Goal: Task Accomplishment & Management: Manage account settings

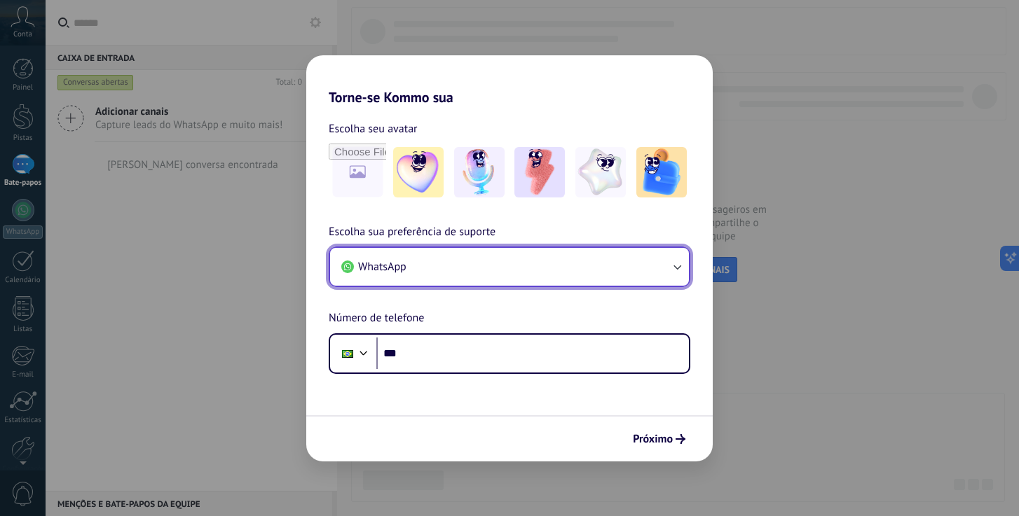
click at [677, 268] on icon "button" at bounding box center [677, 267] width 8 height 5
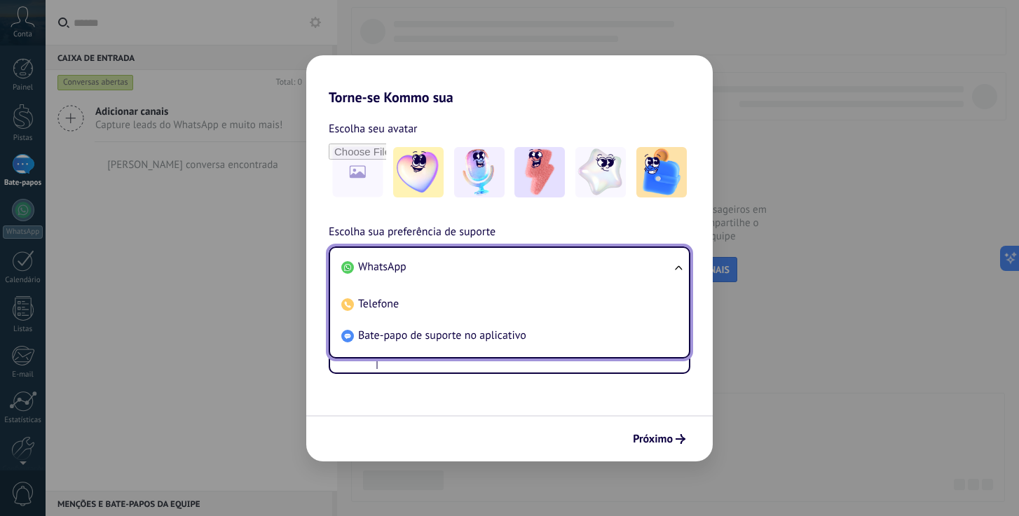
click at [379, 267] on font "WhatsApp" at bounding box center [382, 267] width 48 height 14
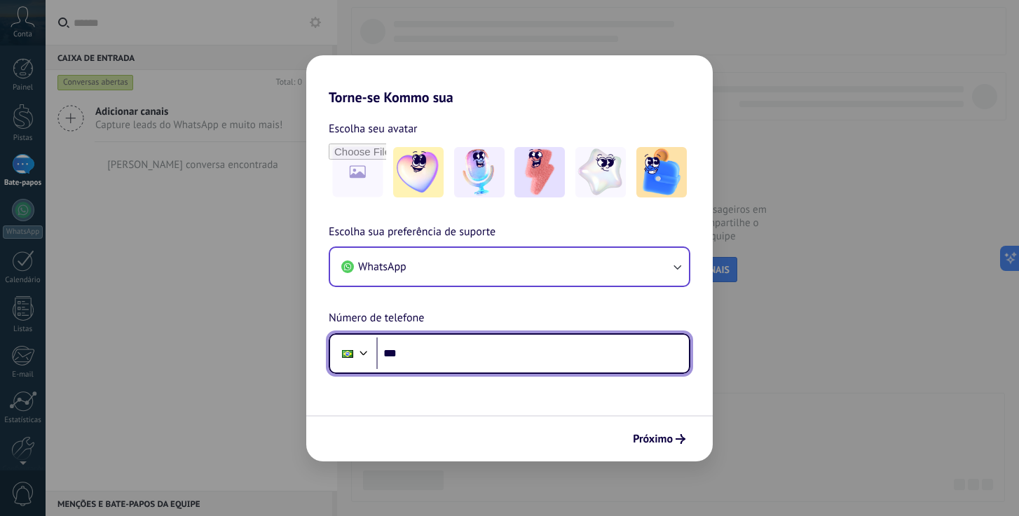
click at [411, 352] on input "***" at bounding box center [532, 354] width 312 height 32
type input "**********"
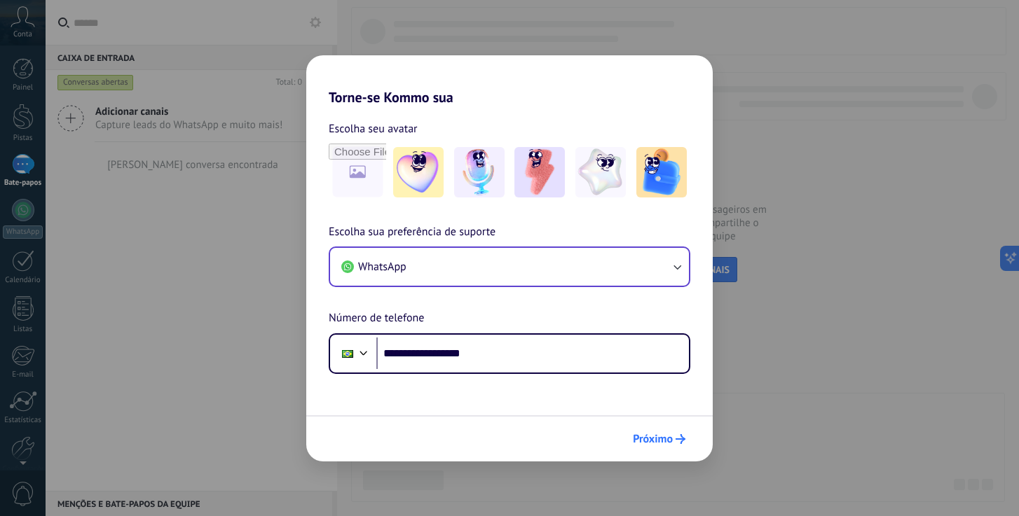
click at [658, 439] on font "Próximo" at bounding box center [653, 439] width 40 height 14
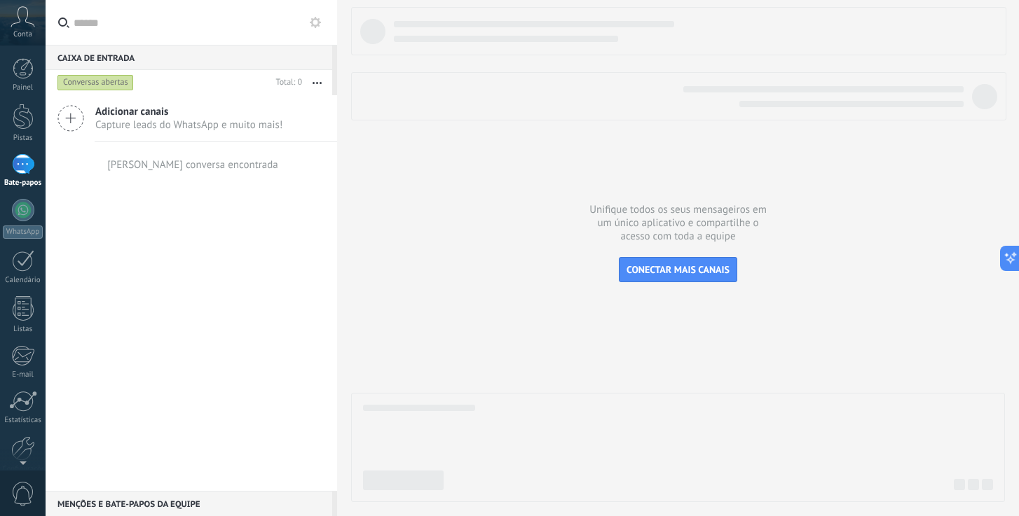
click at [146, 118] on font "Capture leads do WhatsApp e muito mais!" at bounding box center [188, 124] width 187 height 13
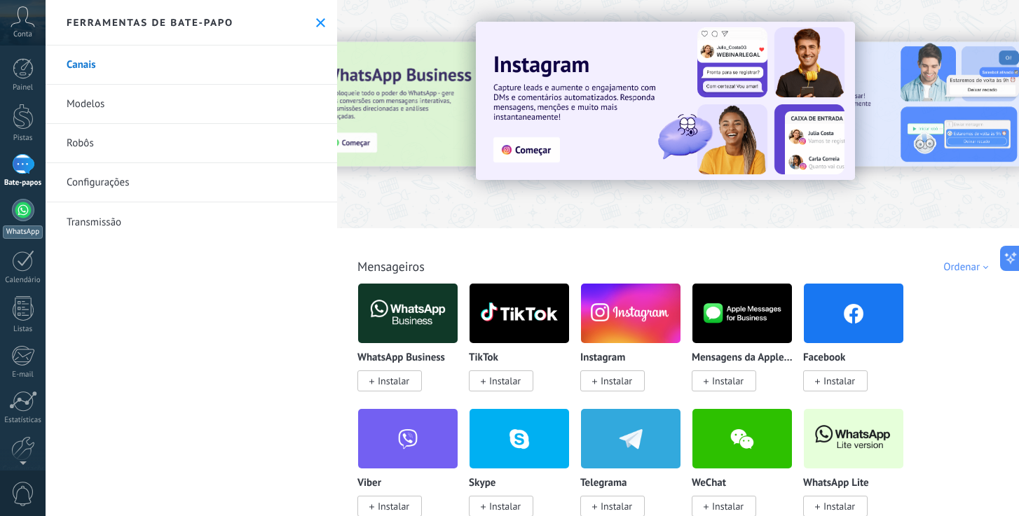
click at [21, 215] on div at bounding box center [23, 210] width 22 height 22
click at [25, 210] on div at bounding box center [23, 210] width 22 height 22
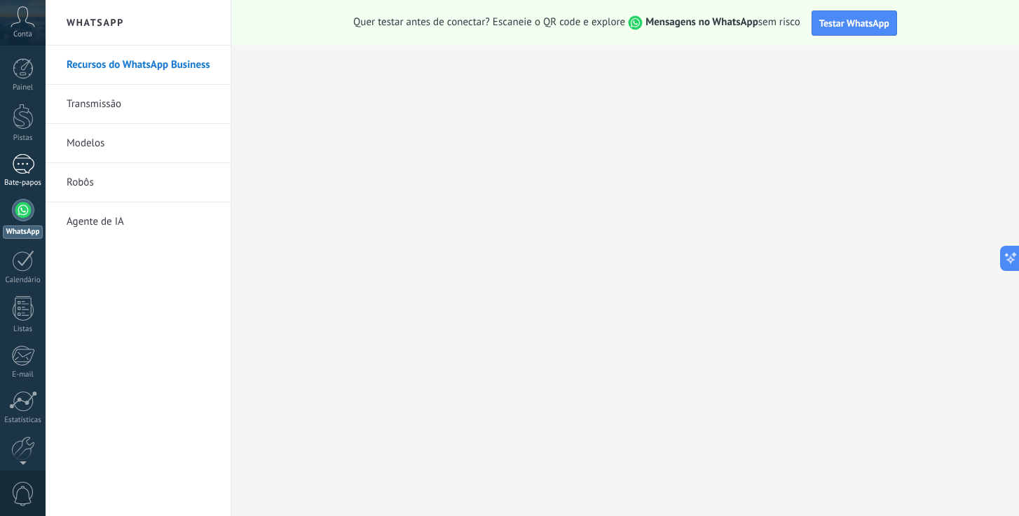
click at [22, 167] on div at bounding box center [23, 164] width 22 height 20
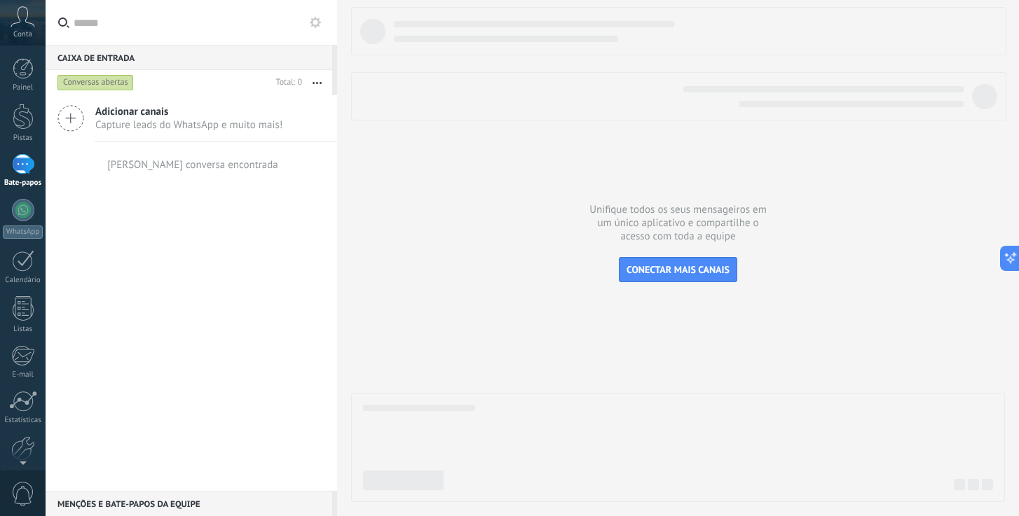
click at [126, 118] on font "Capture leads do WhatsApp e muito mais!" at bounding box center [188, 124] width 187 height 13
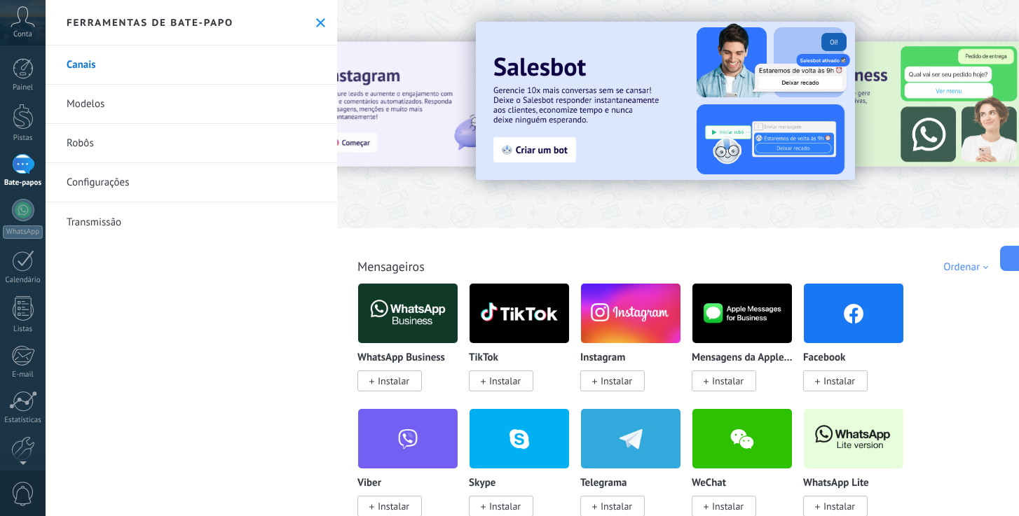
click at [405, 312] on img at bounding box center [407, 314] width 99 height 68
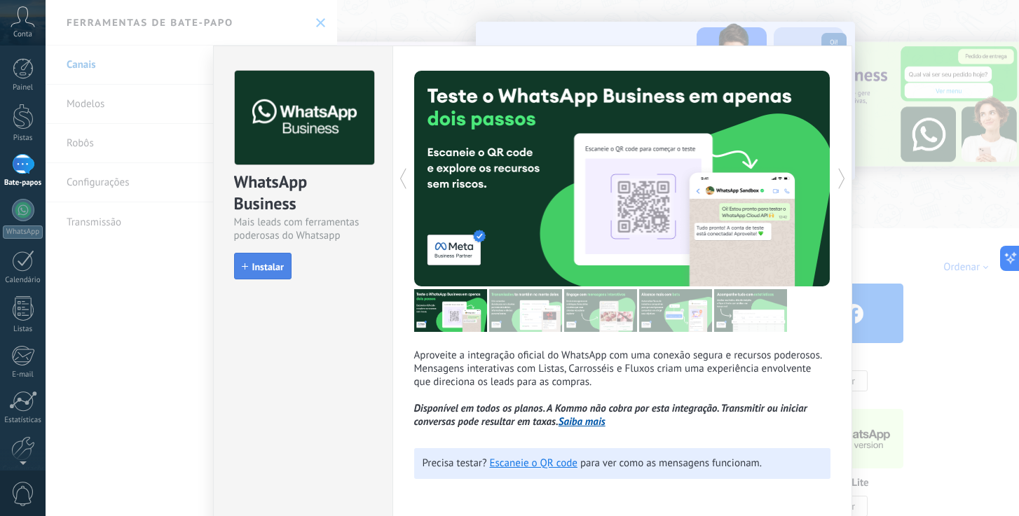
click at [265, 265] on font "Instalar" at bounding box center [268, 267] width 32 height 13
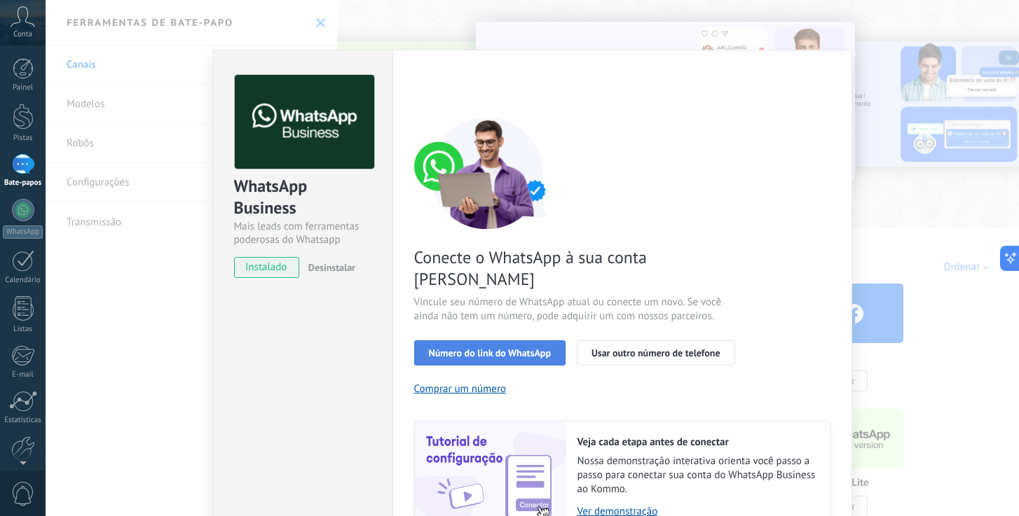
click at [521, 347] on font "Número do link do WhatsApp" at bounding box center [490, 353] width 122 height 13
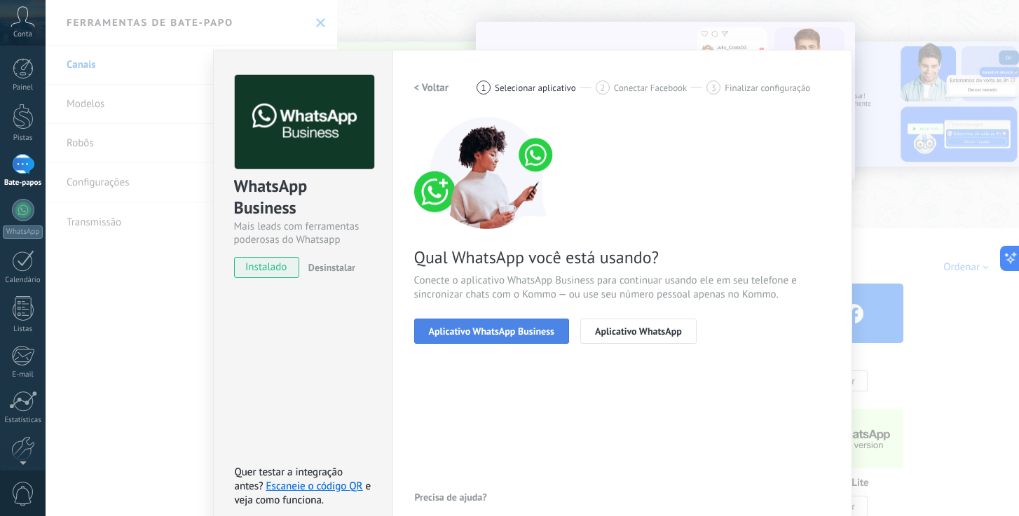
click at [520, 329] on font "Aplicativo WhatsApp Business" at bounding box center [491, 331] width 125 height 13
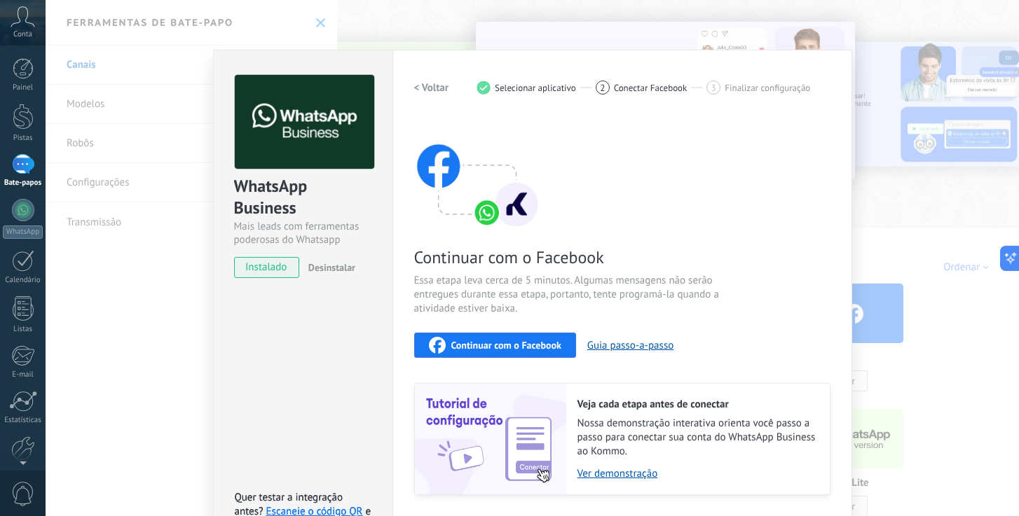
scroll to position [41, 0]
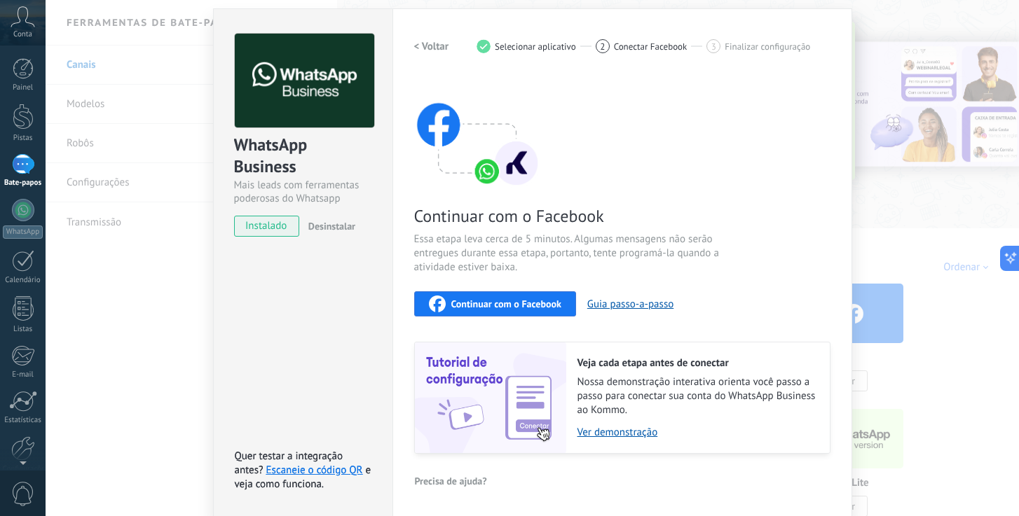
click at [435, 48] on font "< Voltar" at bounding box center [431, 46] width 35 height 13
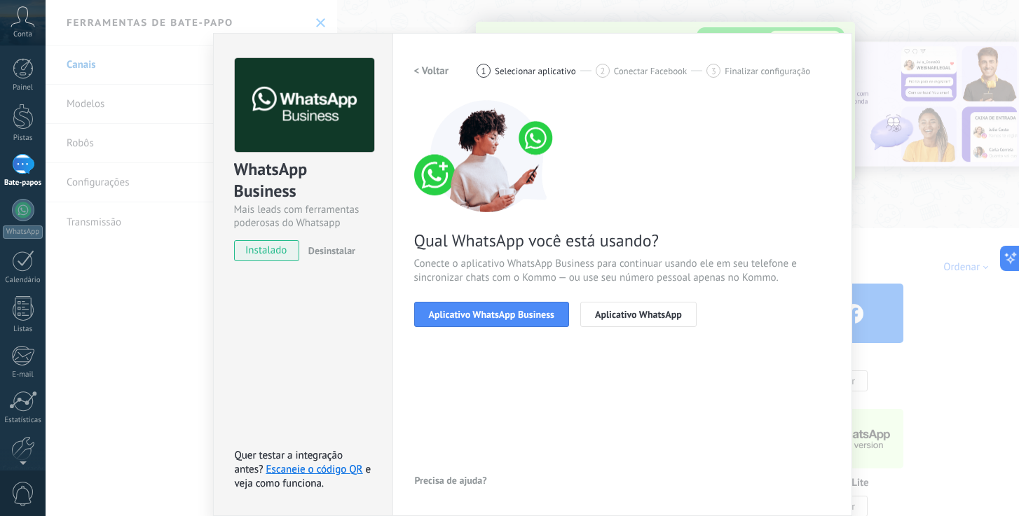
click at [436, 70] on font "< Voltar" at bounding box center [431, 70] width 35 height 13
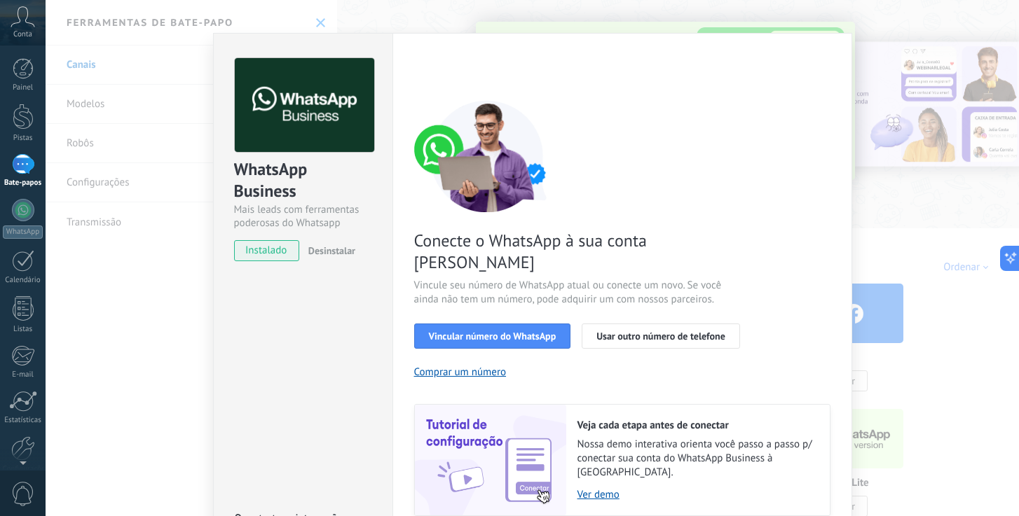
scroll to position [41, 0]
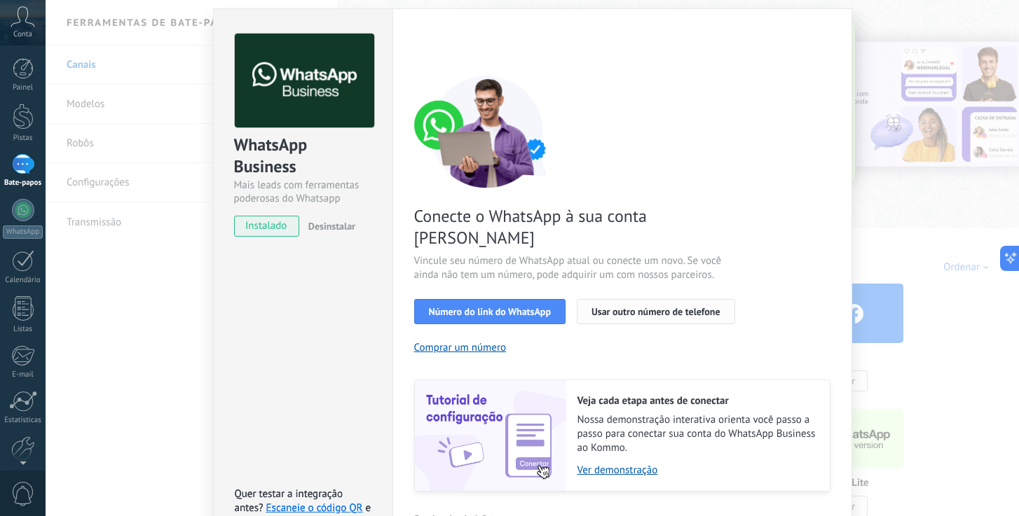
click at [640, 305] on font "Usar outro número de telefone" at bounding box center [655, 311] width 129 height 13
click at [22, 32] on font "Conta" at bounding box center [22, 34] width 19 height 10
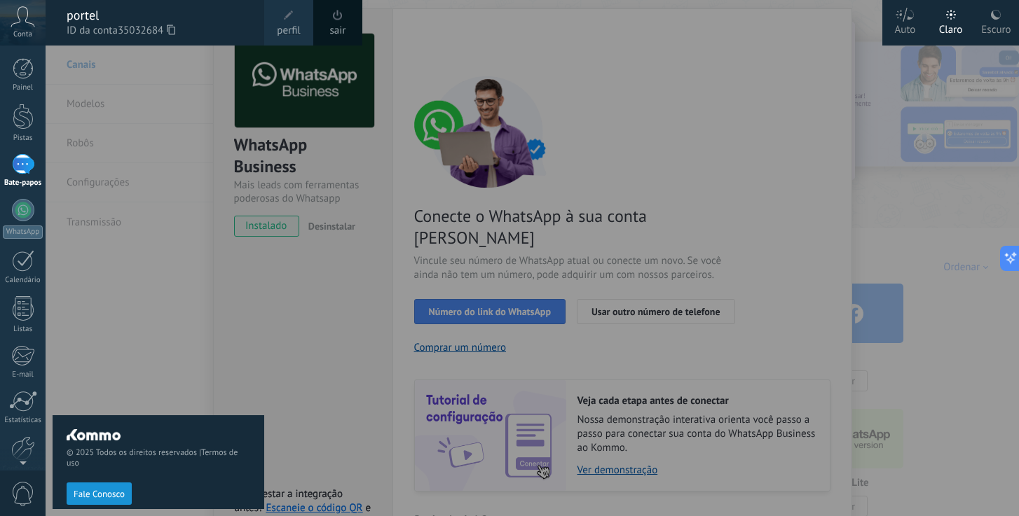
click at [24, 27] on div "Conta" at bounding box center [23, 23] width 46 height 46
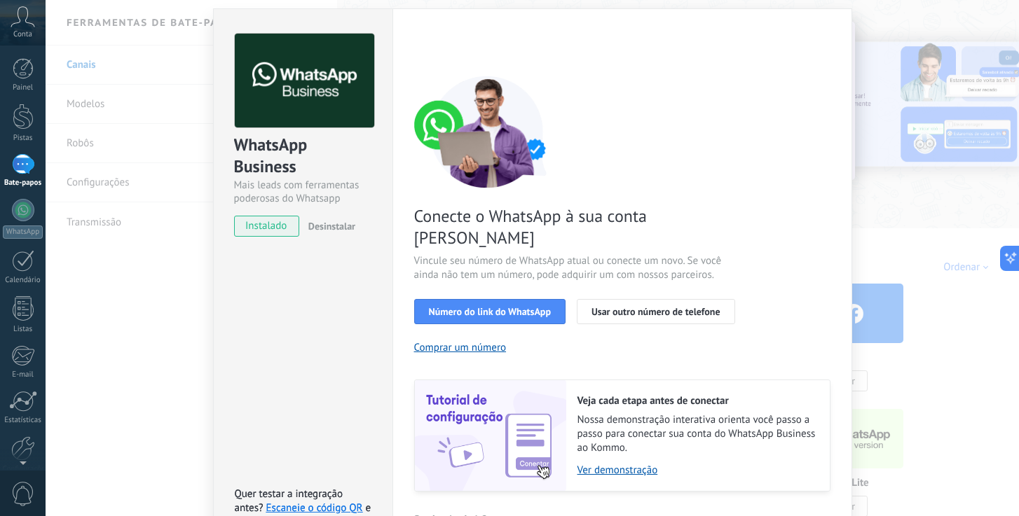
click at [24, 27] on div "Conta" at bounding box center [23, 23] width 46 height 46
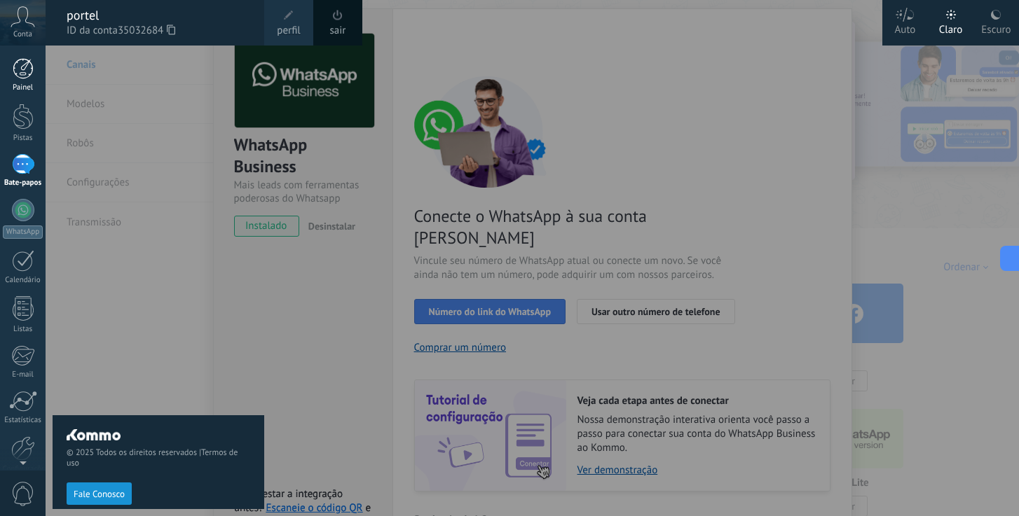
click at [24, 71] on div at bounding box center [23, 68] width 21 height 21
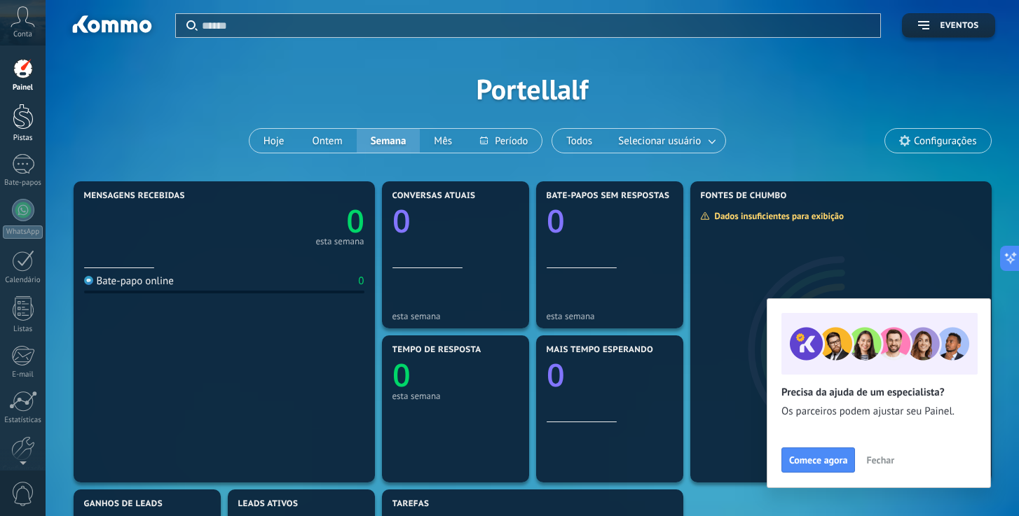
click at [27, 113] on div at bounding box center [23, 117] width 21 height 26
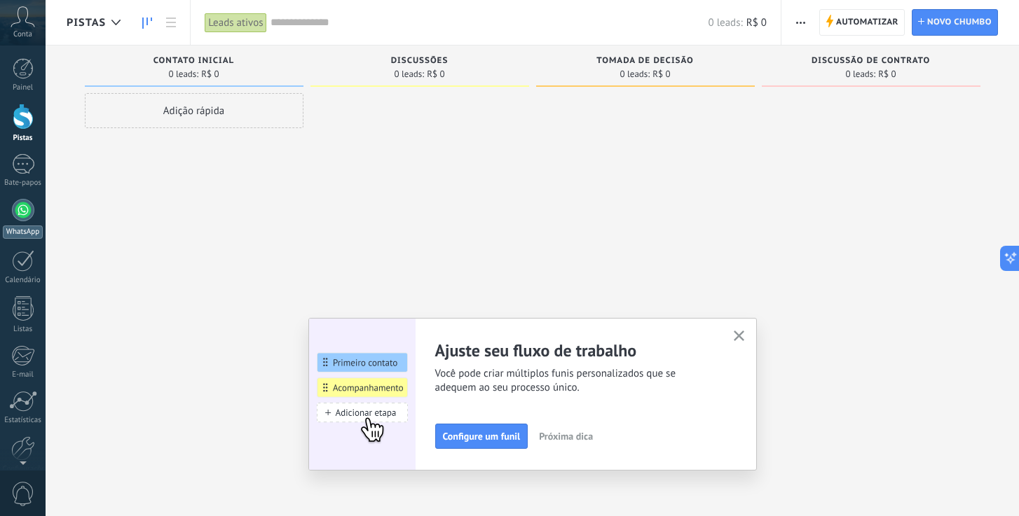
click at [24, 209] on div at bounding box center [23, 210] width 22 height 22
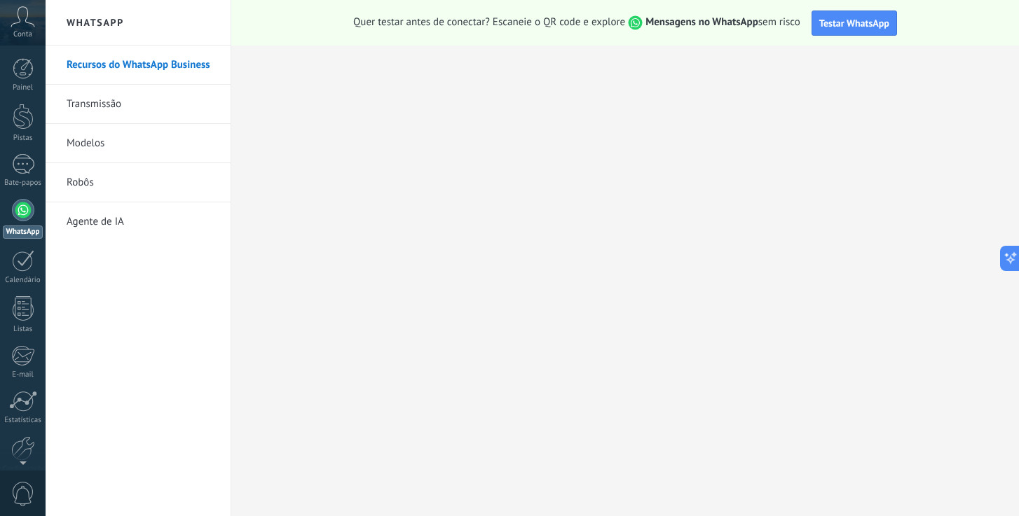
click at [122, 107] on link "Transmissão" at bounding box center [142, 104] width 150 height 39
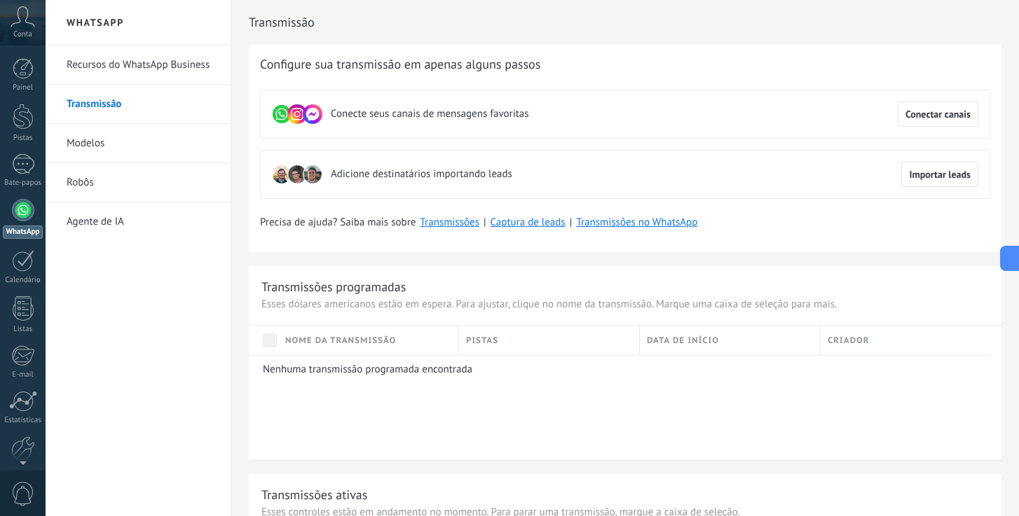
click at [117, 144] on link "Modelos" at bounding box center [142, 143] width 150 height 39
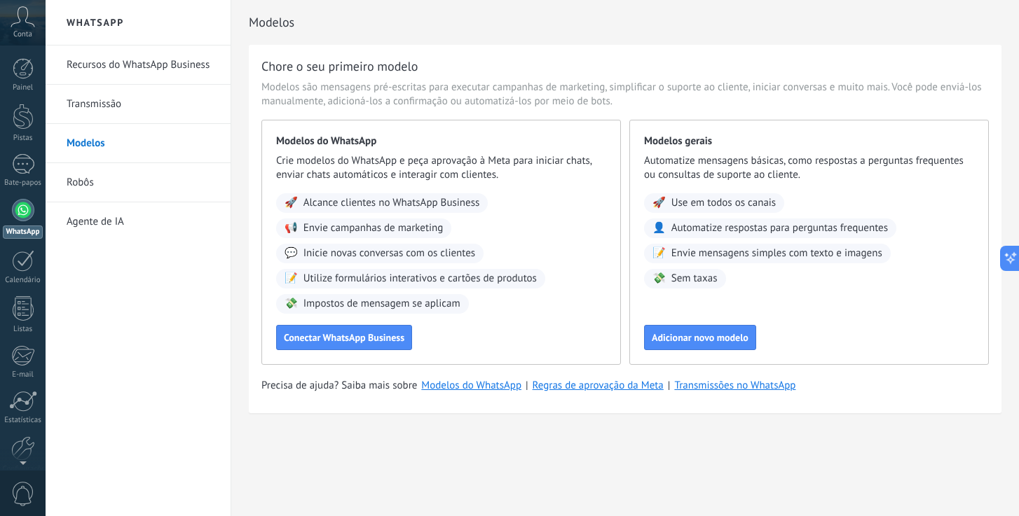
click at [113, 189] on link "Robôs" at bounding box center [142, 182] width 150 height 39
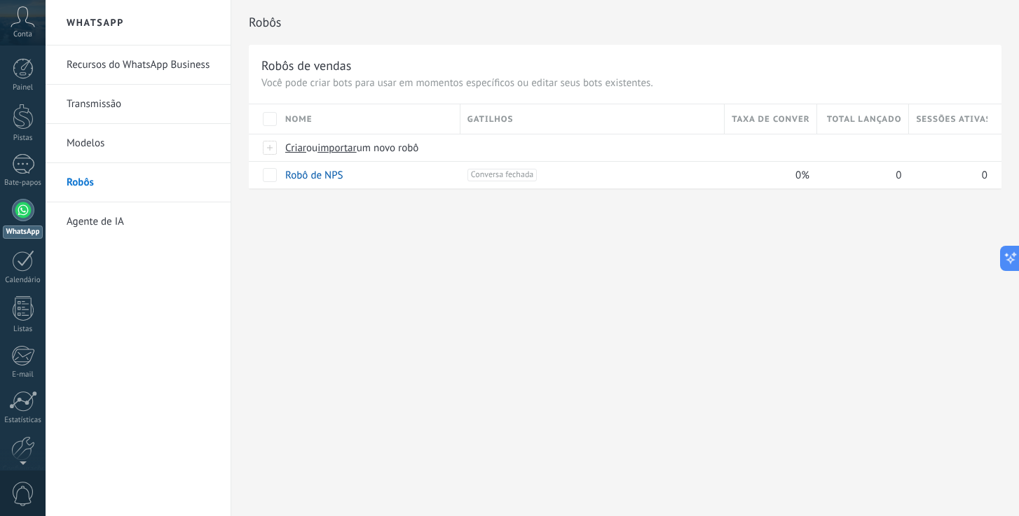
click at [109, 223] on font "Agente de IA" at bounding box center [95, 221] width 57 height 13
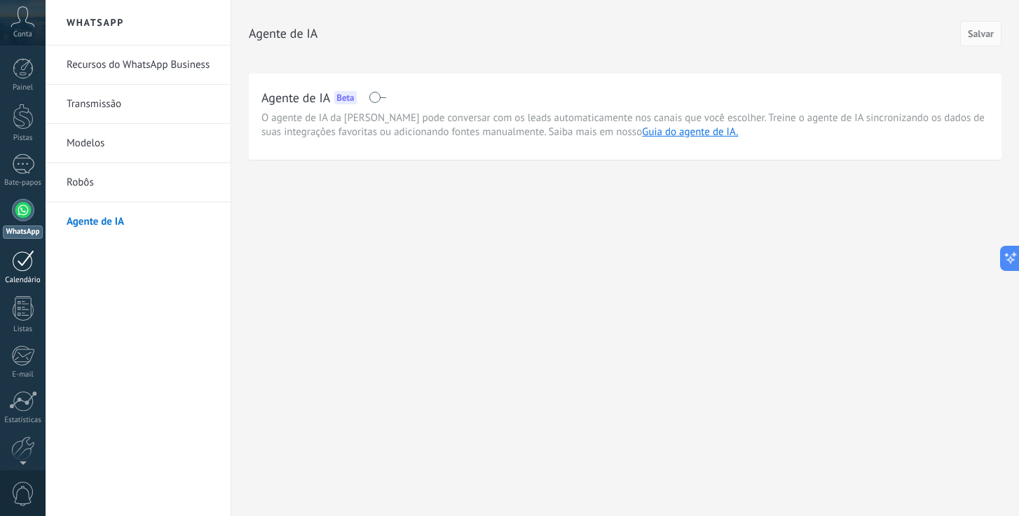
click at [21, 263] on div at bounding box center [23, 261] width 22 height 22
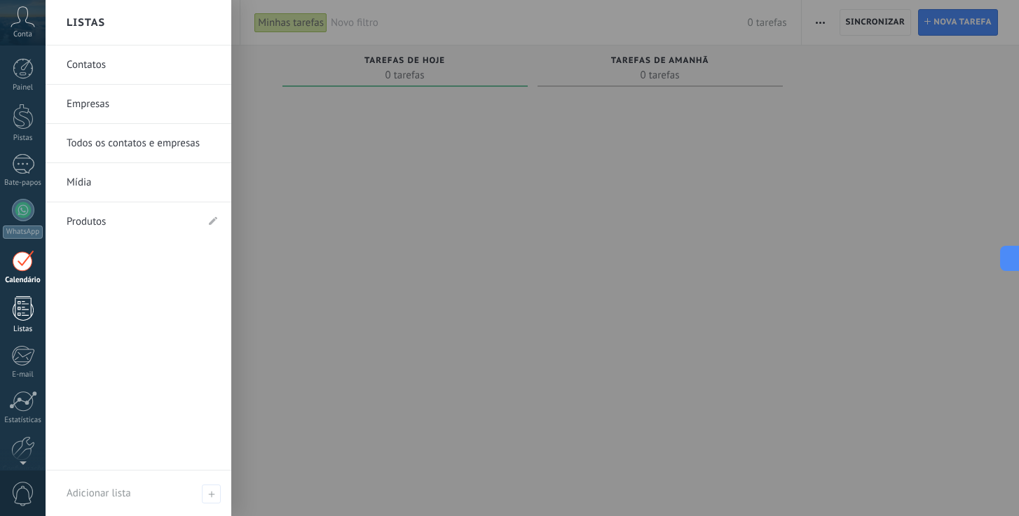
click at [25, 305] on div at bounding box center [23, 308] width 21 height 25
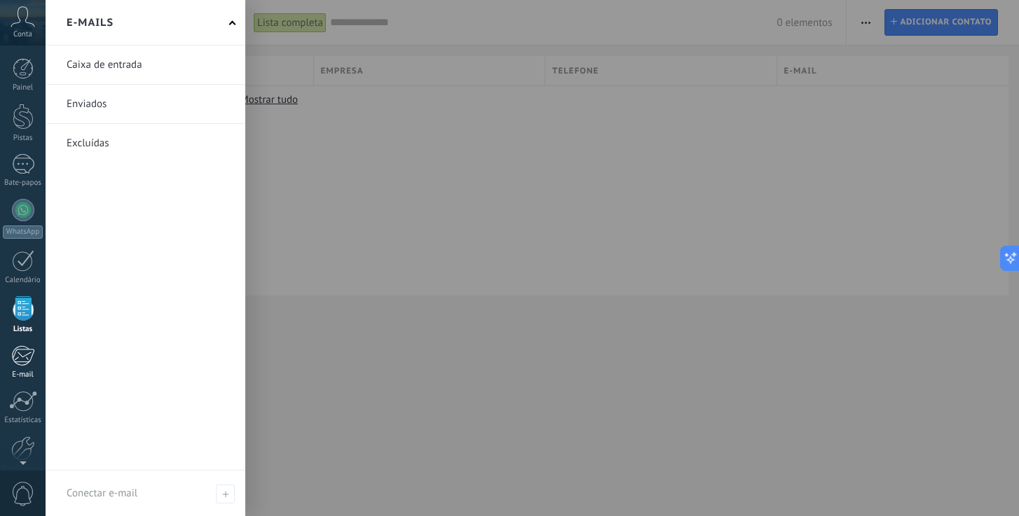
click at [28, 357] on div at bounding box center [22, 355] width 23 height 21
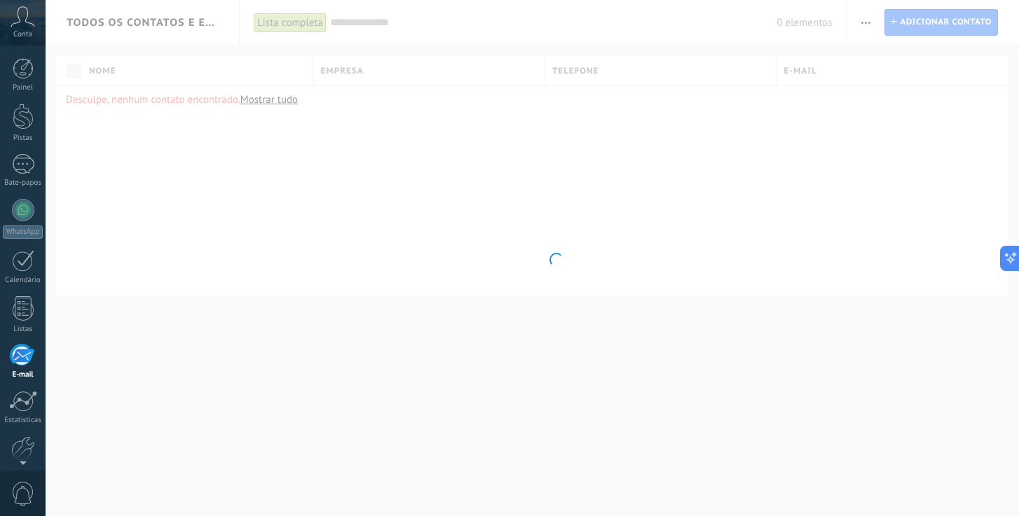
scroll to position [67, 0]
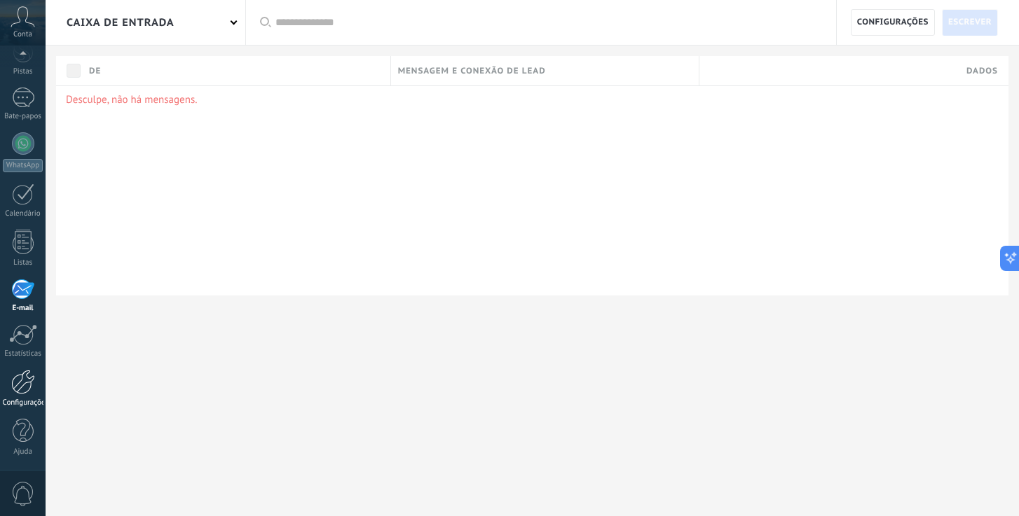
click at [26, 386] on div at bounding box center [23, 382] width 24 height 25
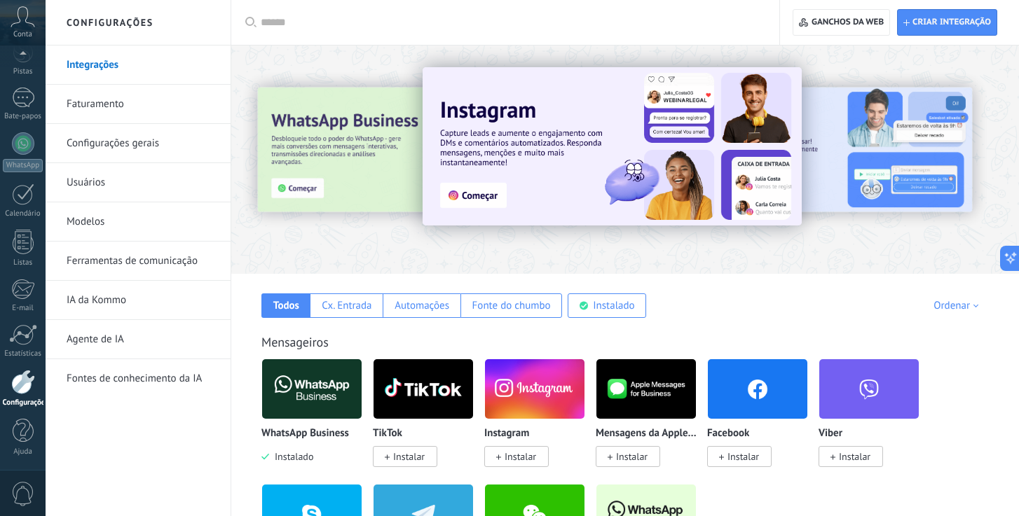
click at [114, 143] on font "Configurações gerais" at bounding box center [113, 143] width 92 height 13
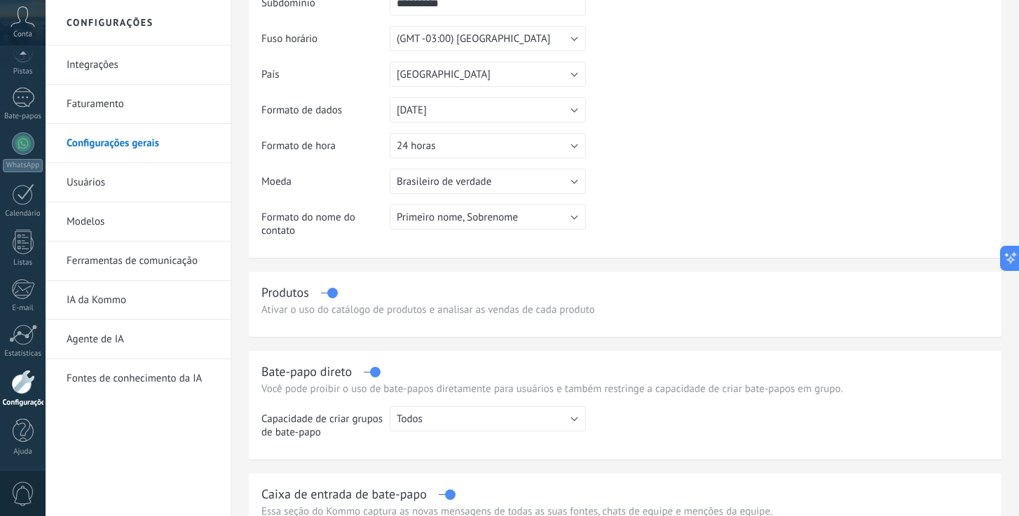
scroll to position [142, 0]
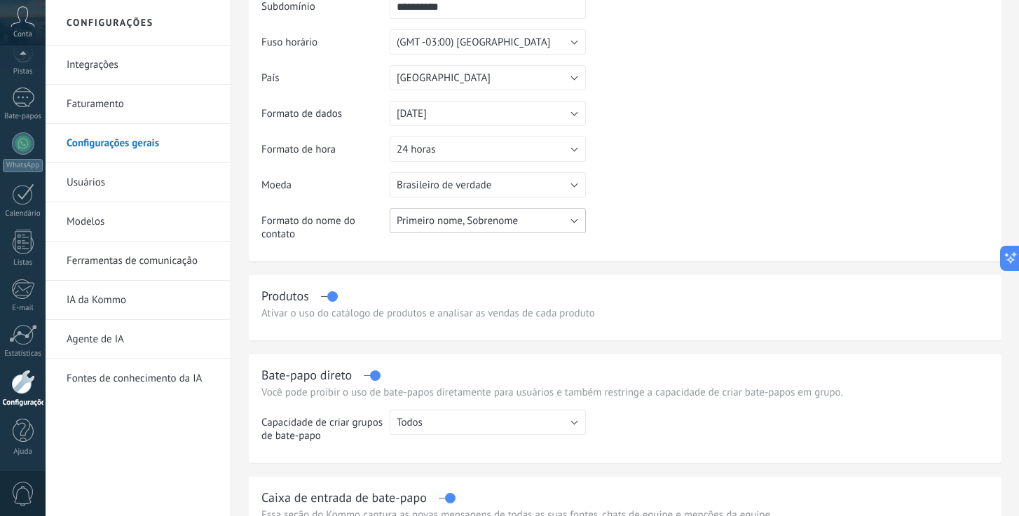
click at [574, 223] on button "Primeiro nome, Sobrenome" at bounding box center [487, 220] width 196 height 25
click at [574, 220] on span "Primeiro nome, Sobrenome" at bounding box center [481, 220] width 200 height 13
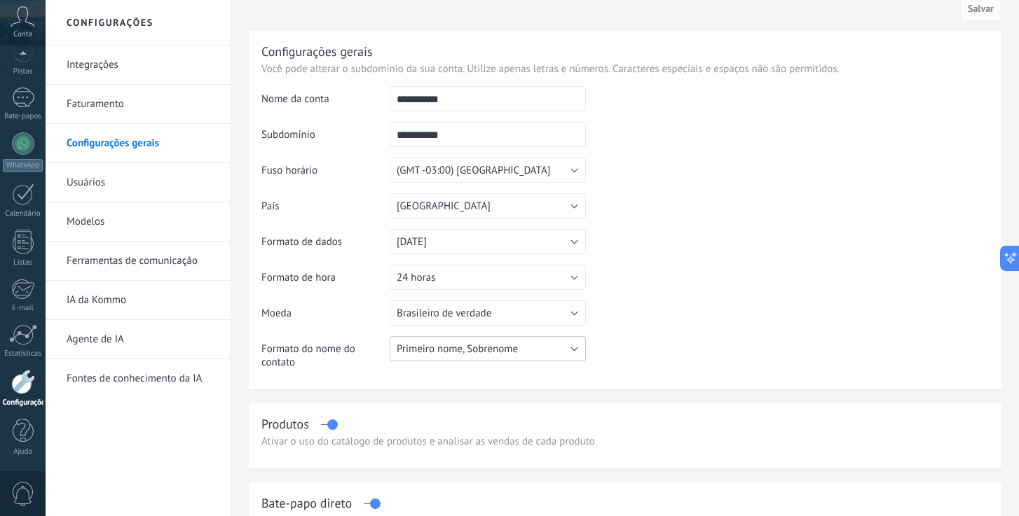
scroll to position [0, 0]
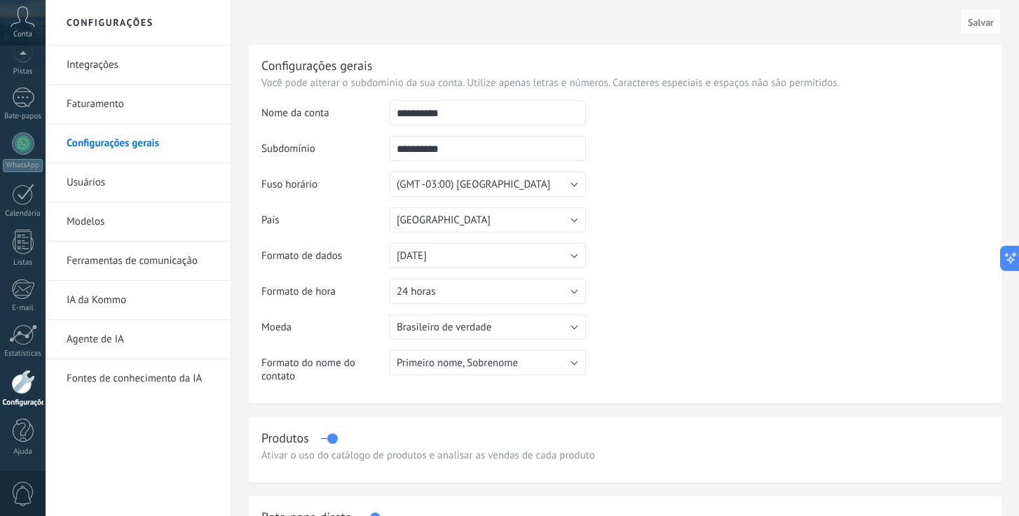
click at [137, 184] on link "Usuários" at bounding box center [142, 182] width 150 height 39
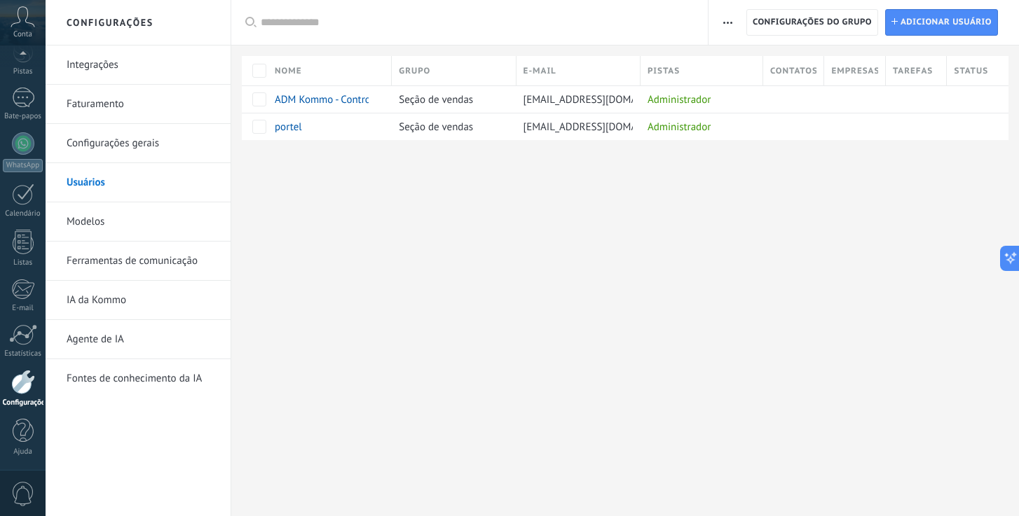
click at [124, 228] on link "Modelos" at bounding box center [142, 221] width 150 height 39
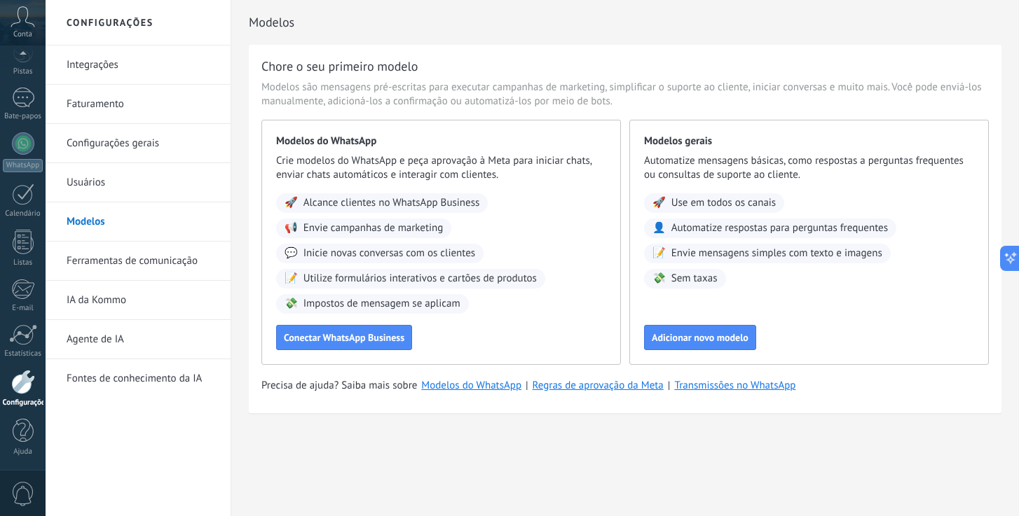
click at [116, 258] on font "Ferramentas de comunicação" at bounding box center [132, 260] width 131 height 13
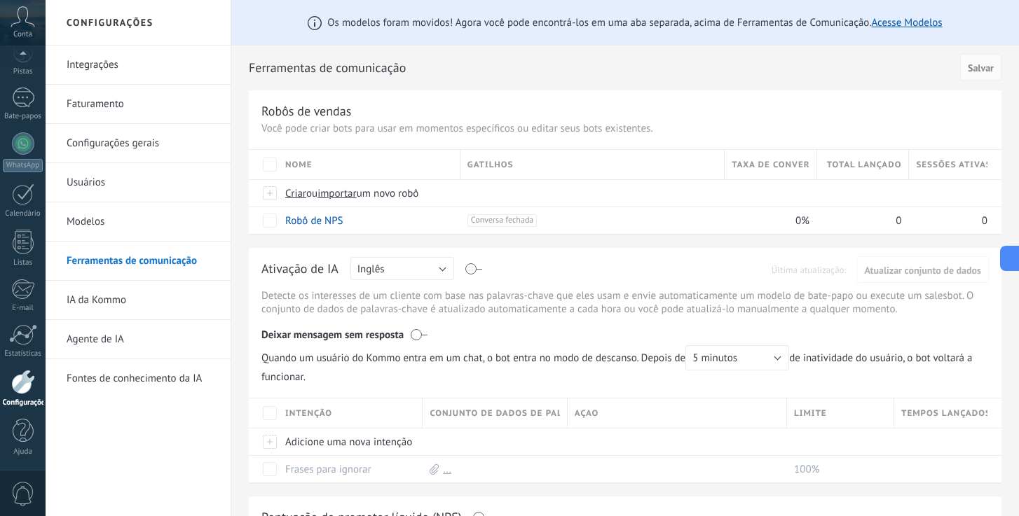
click at [109, 221] on link "Modelos" at bounding box center [142, 221] width 150 height 39
